Goal: Task Accomplishment & Management: Manage account settings

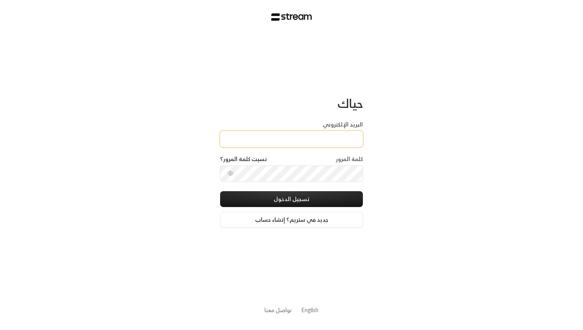
type input "[EMAIL_ADDRESS][DOMAIN_NAME]"
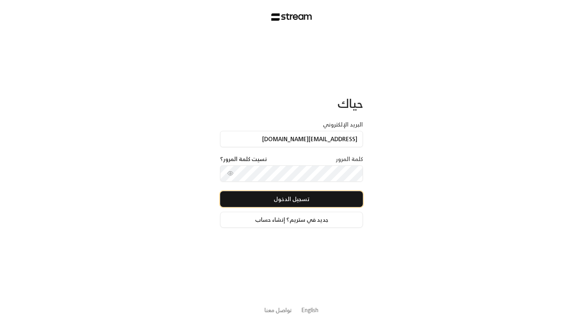
click at [292, 200] on button "تسجيل الدخول" at bounding box center [291, 199] width 143 height 16
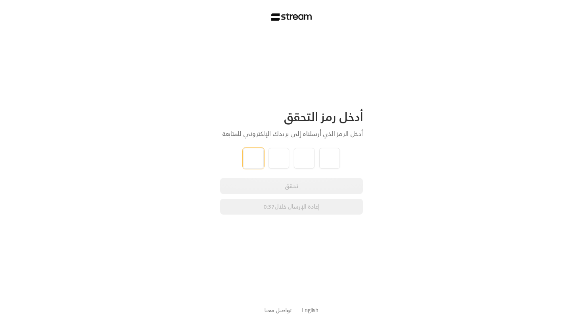
type input "4"
type input "5"
type input "3"
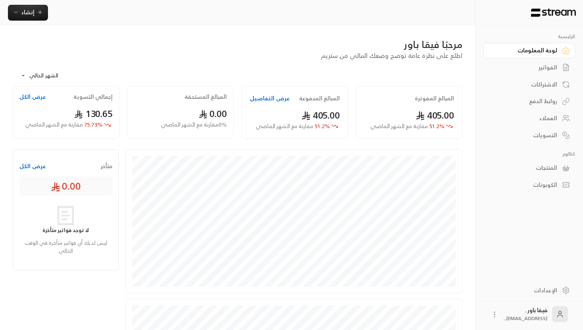
click at [543, 118] on div "العملاء" at bounding box center [525, 118] width 64 height 8
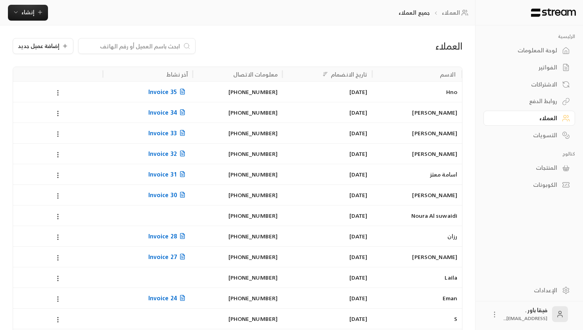
click at [454, 94] on div "Hno" at bounding box center [417, 92] width 80 height 20
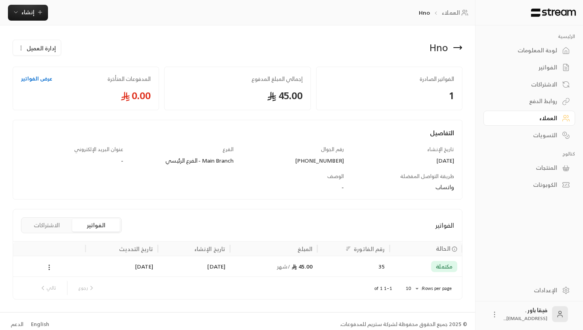
scroll to position [6, 0]
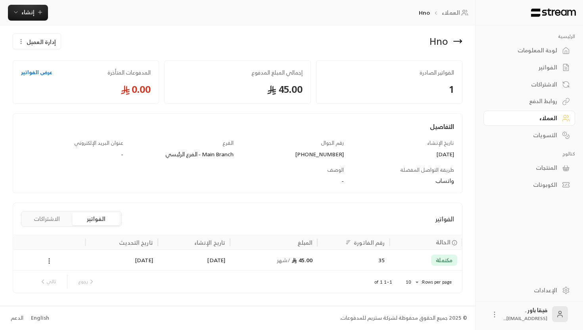
click at [457, 43] on icon at bounding box center [458, 41] width 10 height 10
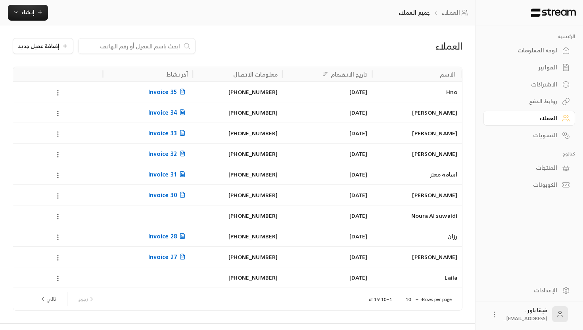
click at [545, 50] on div "لوحة المعلومات" at bounding box center [525, 50] width 64 height 8
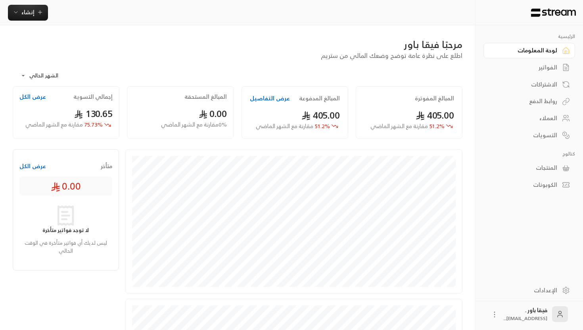
click at [554, 115] on div "العملاء" at bounding box center [525, 118] width 64 height 8
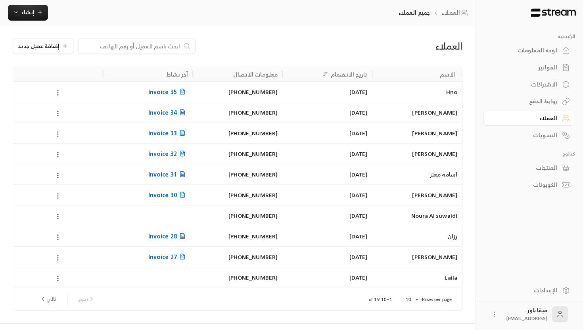
click at [554, 84] on div "الاشتراكات" at bounding box center [525, 84] width 64 height 8
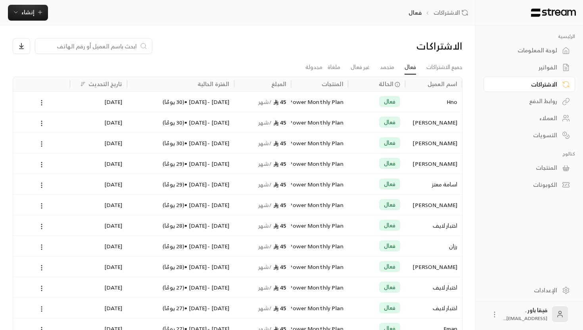
click at [558, 49] on link "لوحة المعلومات" at bounding box center [529, 50] width 92 height 15
